Goal: Information Seeking & Learning: Learn about a topic

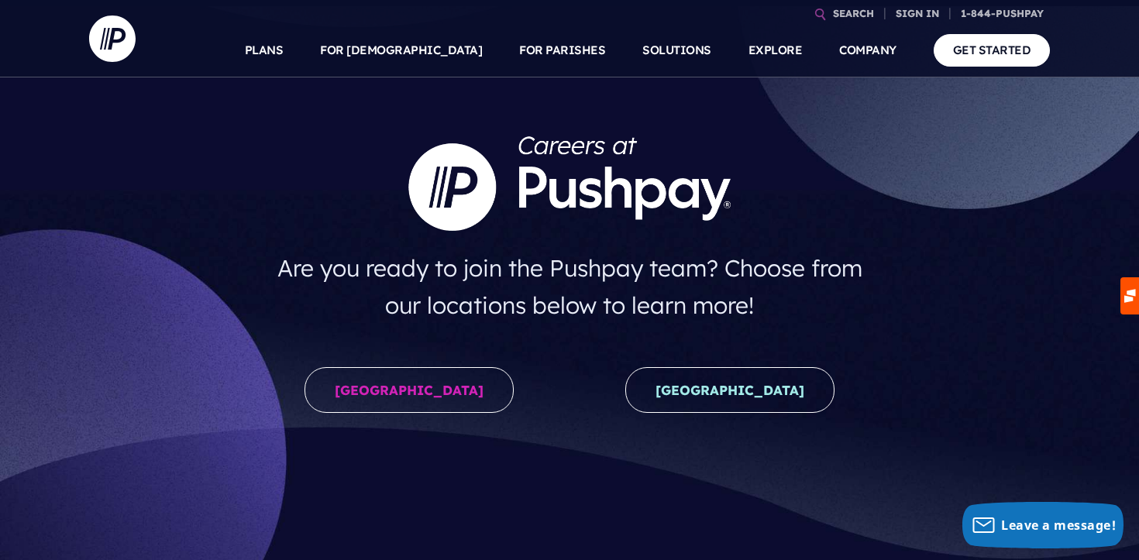
scroll to position [78, 0]
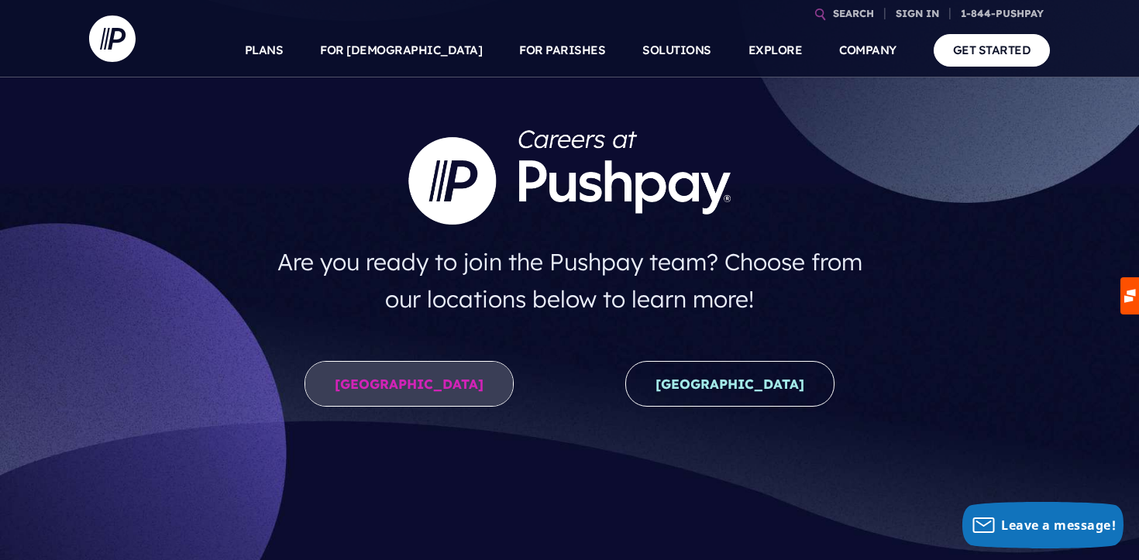
click at [427, 383] on link "United States" at bounding box center [409, 384] width 209 height 46
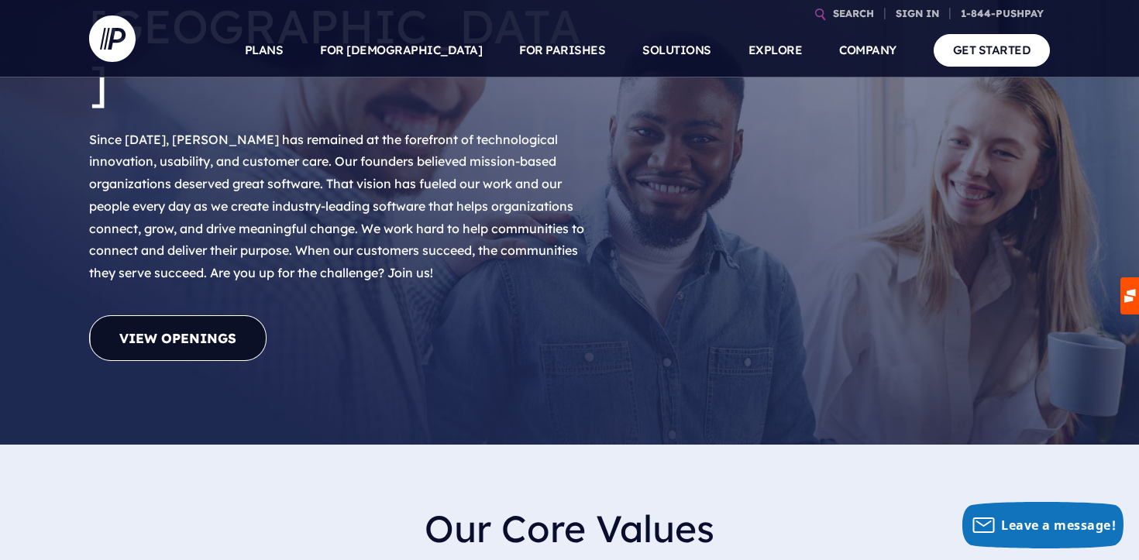
click at [201, 315] on link "View Openings" at bounding box center [177, 338] width 177 height 46
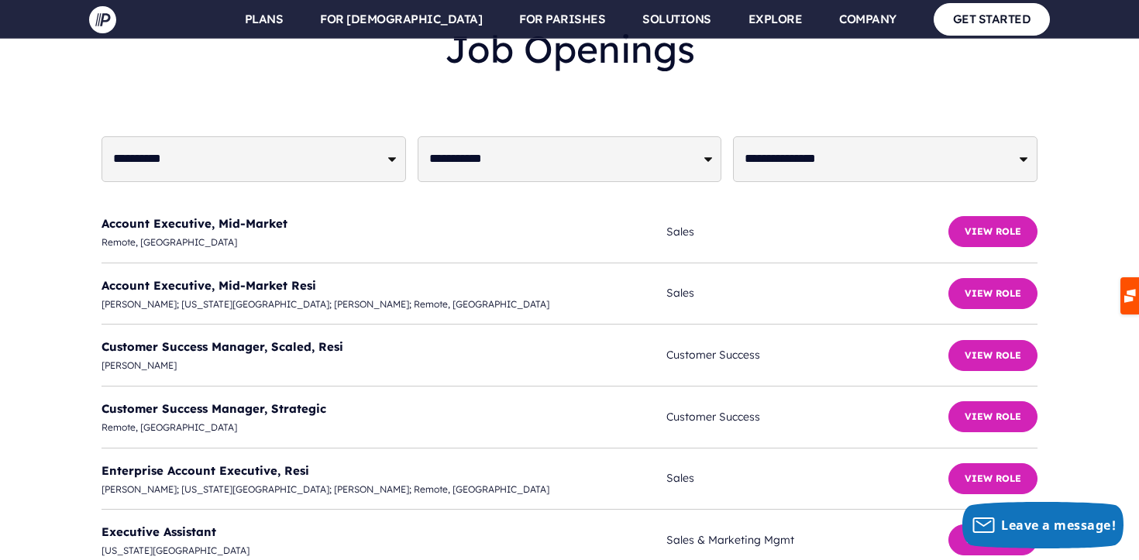
scroll to position [3850, 0]
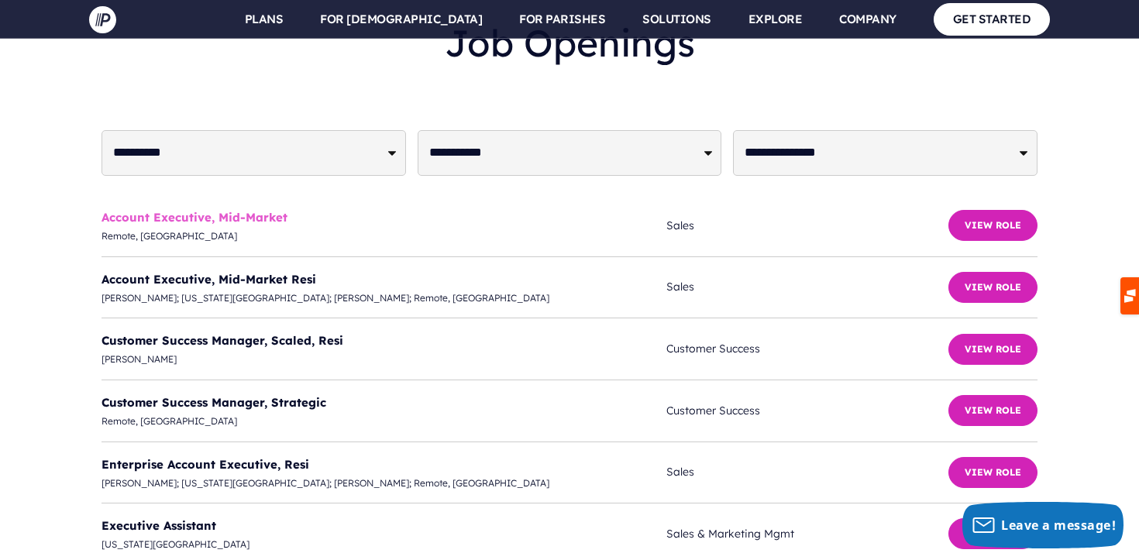
click at [164, 210] on link "Account Executive, Mid-Market" at bounding box center [195, 217] width 186 height 15
